Goal: Find specific page/section: Find specific page/section

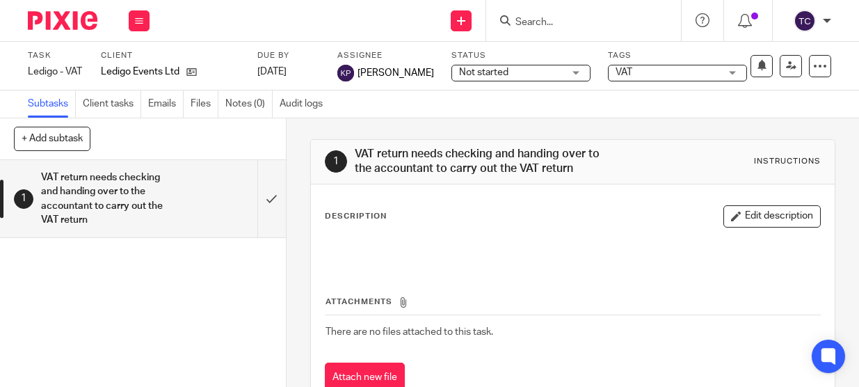
click at [574, 26] on input "Search" at bounding box center [576, 23] width 125 height 13
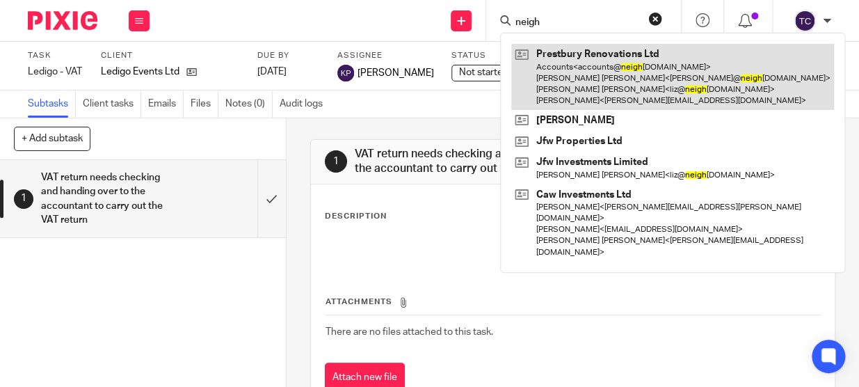
type input "neigh"
click at [576, 52] on link at bounding box center [672, 77] width 323 height 66
